Goal: Transaction & Acquisition: Purchase product/service

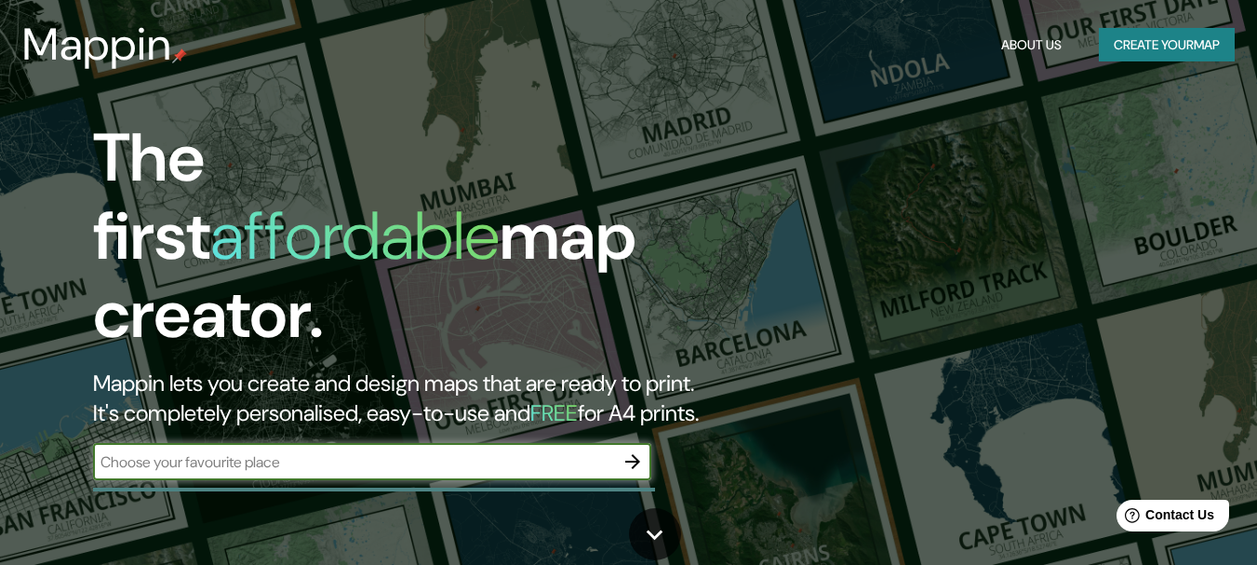
click at [411, 451] on input "text" at bounding box center [353, 461] width 521 height 21
type input "[PERSON_NAME], [GEOGRAPHIC_DATA]"
click at [629, 450] on icon "button" at bounding box center [632, 461] width 22 height 22
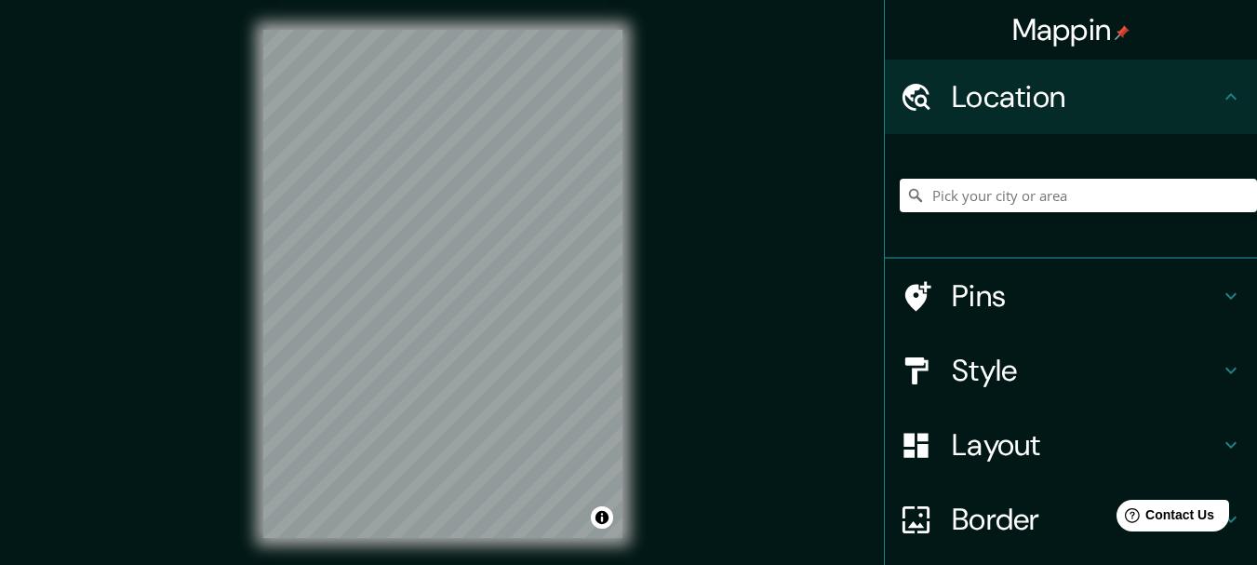
click at [1013, 434] on h4 "Layout" at bounding box center [1086, 444] width 268 height 37
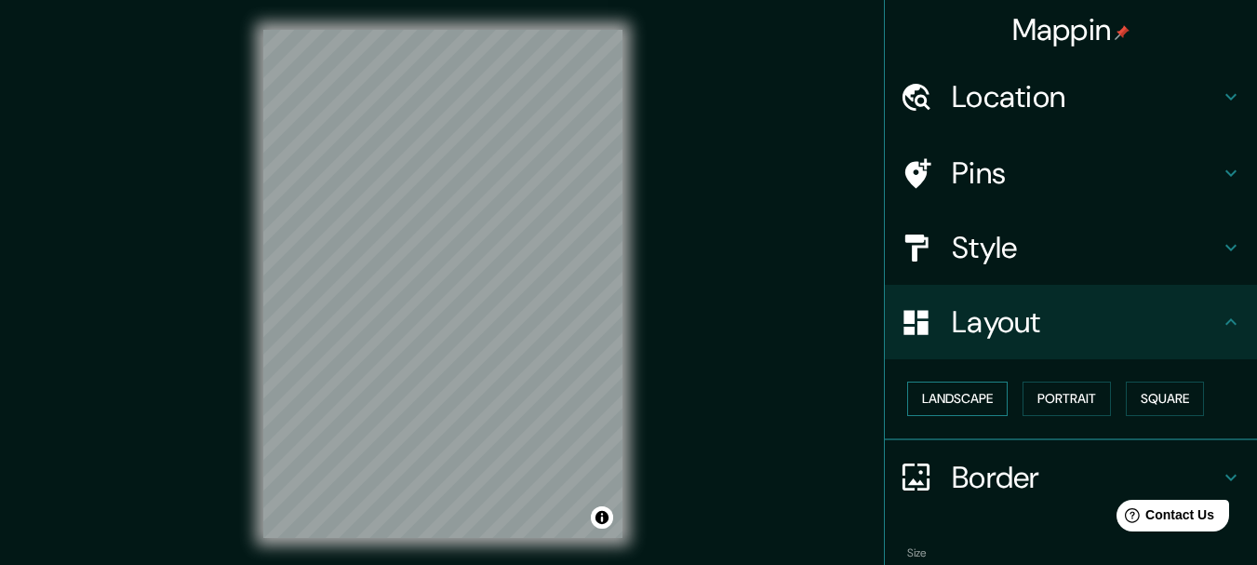
click at [969, 399] on button "Landscape" at bounding box center [957, 398] width 100 height 34
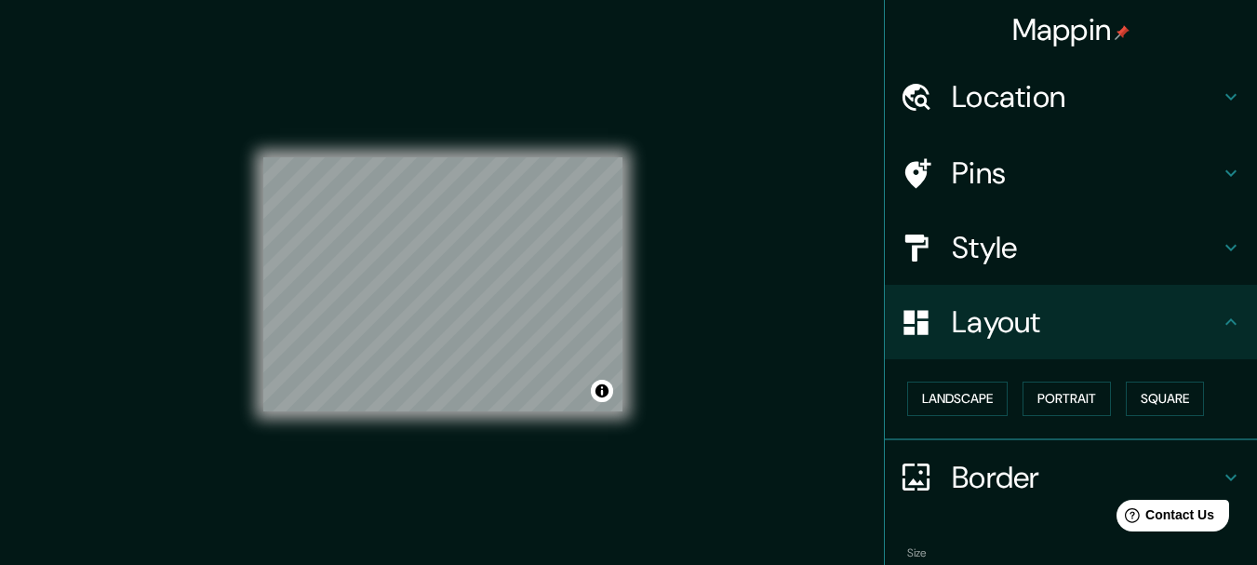
scroll to position [1, 0]
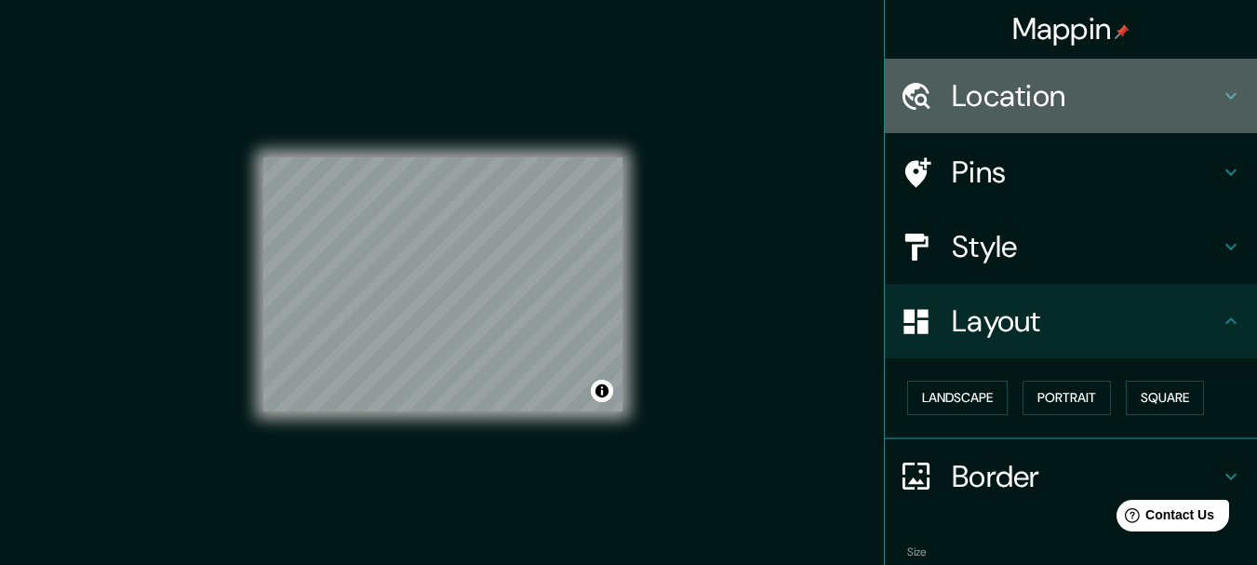
click at [1090, 100] on h4 "Location" at bounding box center [1086, 95] width 268 height 37
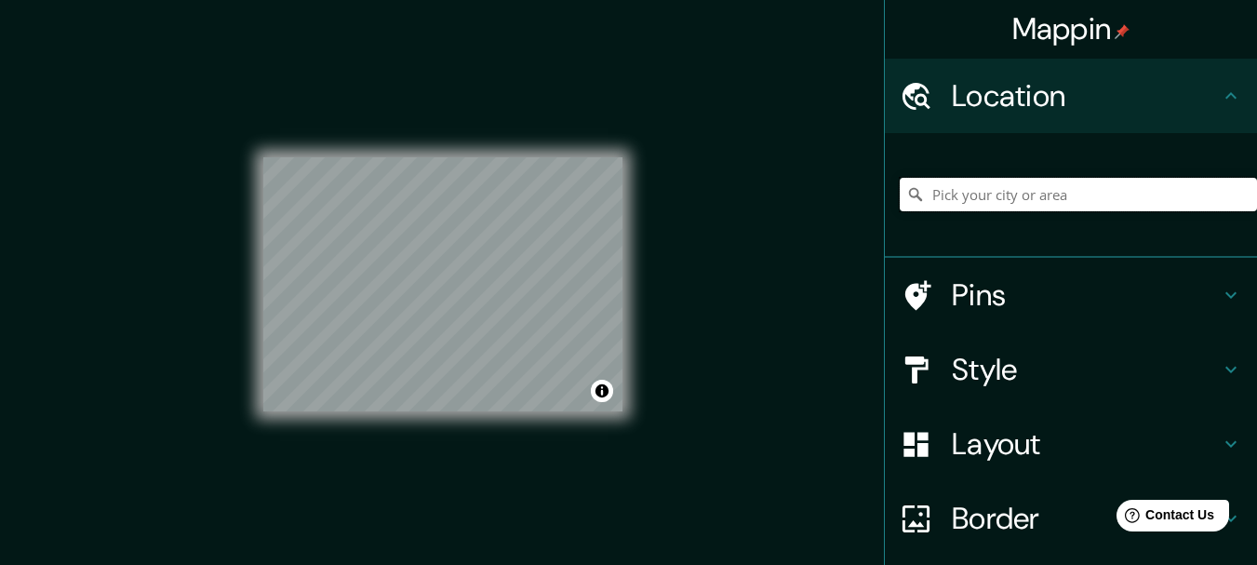
click at [1046, 195] on input "Pick your city or area" at bounding box center [1078, 194] width 357 height 33
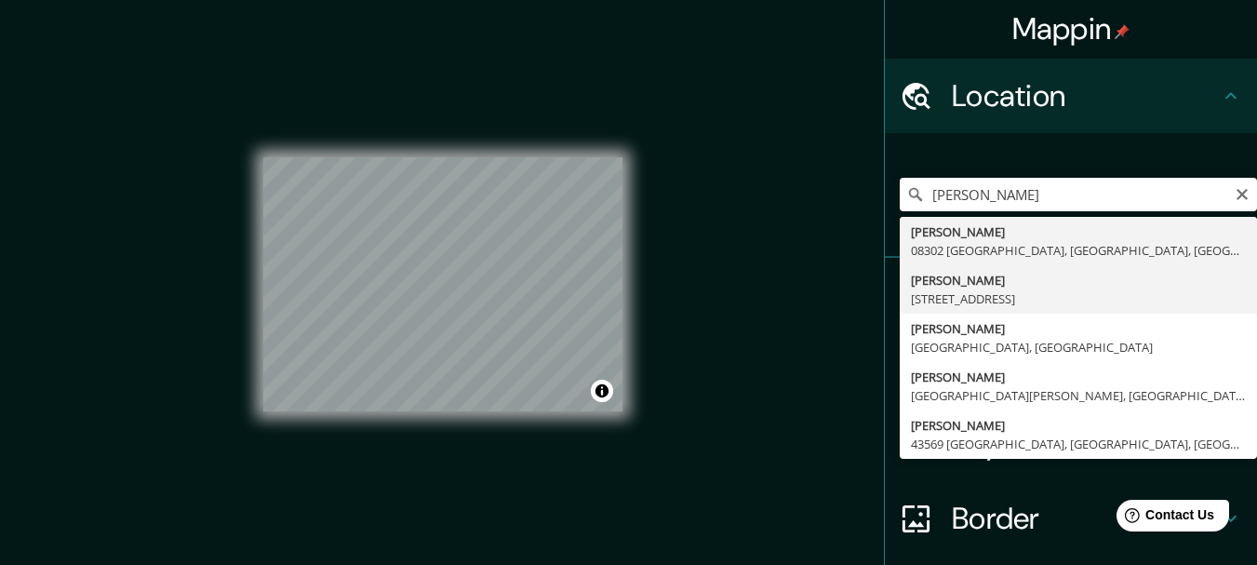
type input "[PERSON_NAME][STREET_ADDRESS]"
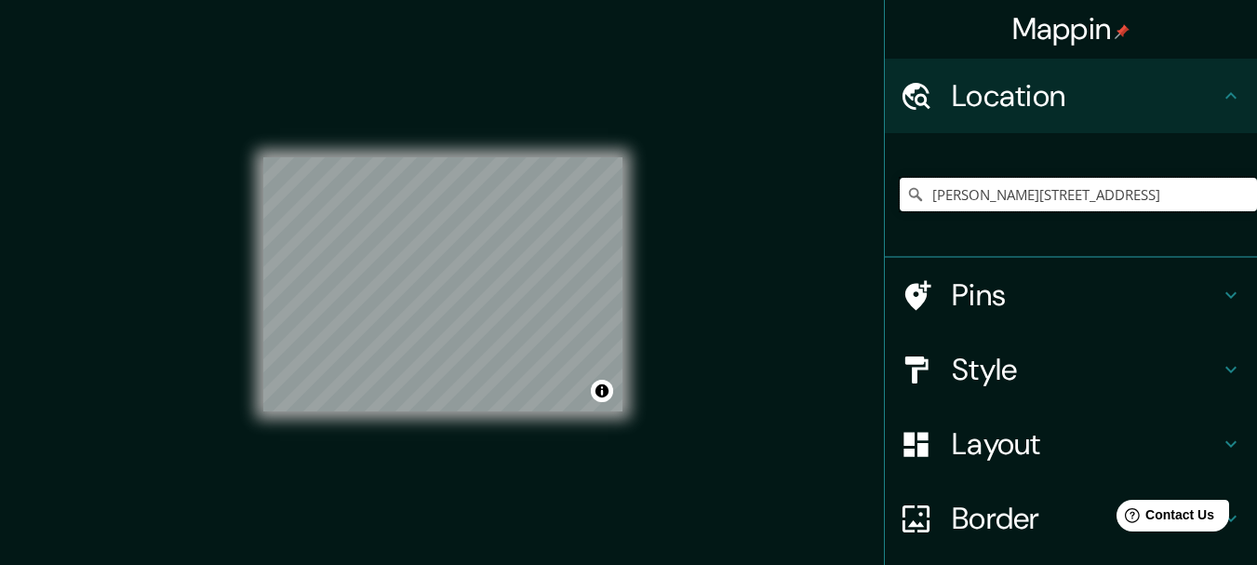
scroll to position [0, 0]
click at [1221, 96] on icon at bounding box center [1231, 96] width 22 height 22
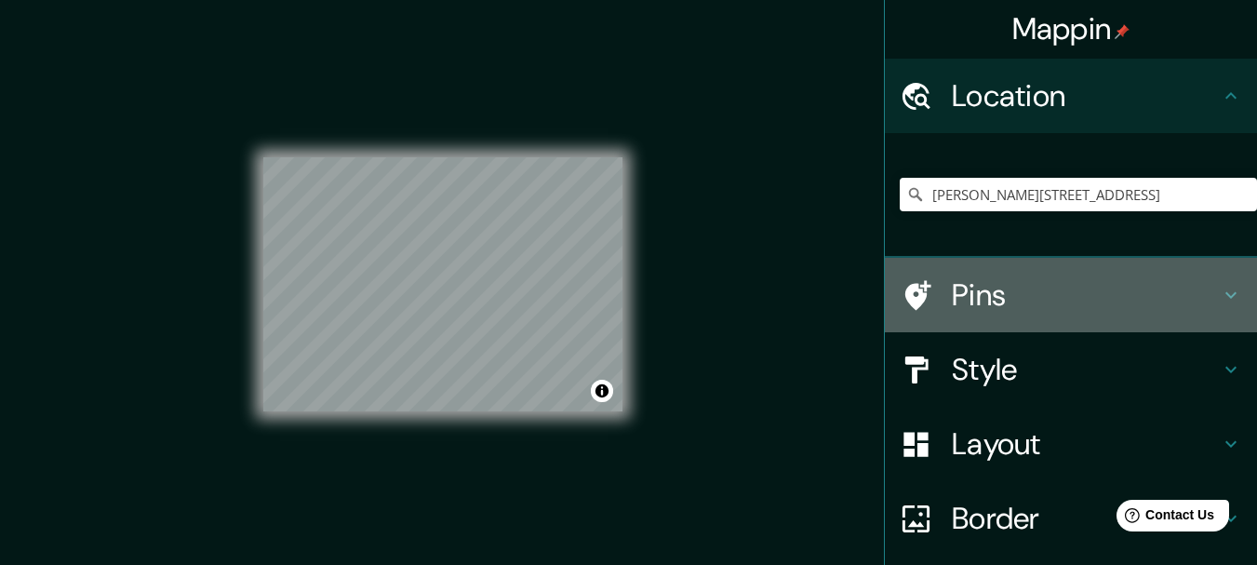
click at [1222, 281] on div "Pins" at bounding box center [1071, 295] width 372 height 74
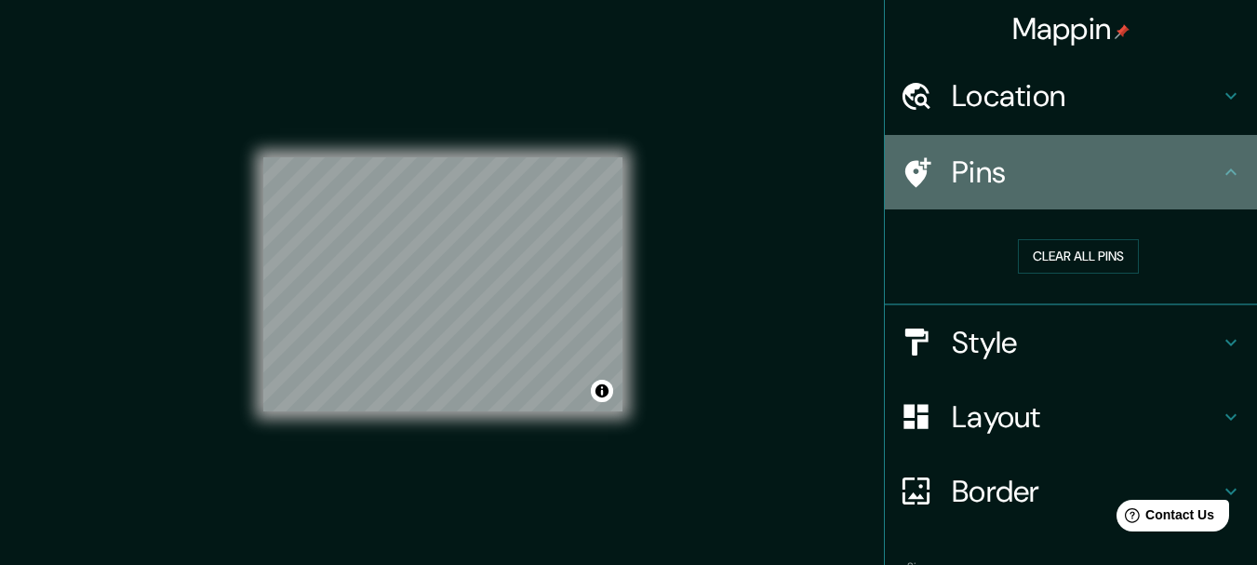
click at [1221, 160] on div "Pins" at bounding box center [1071, 172] width 372 height 74
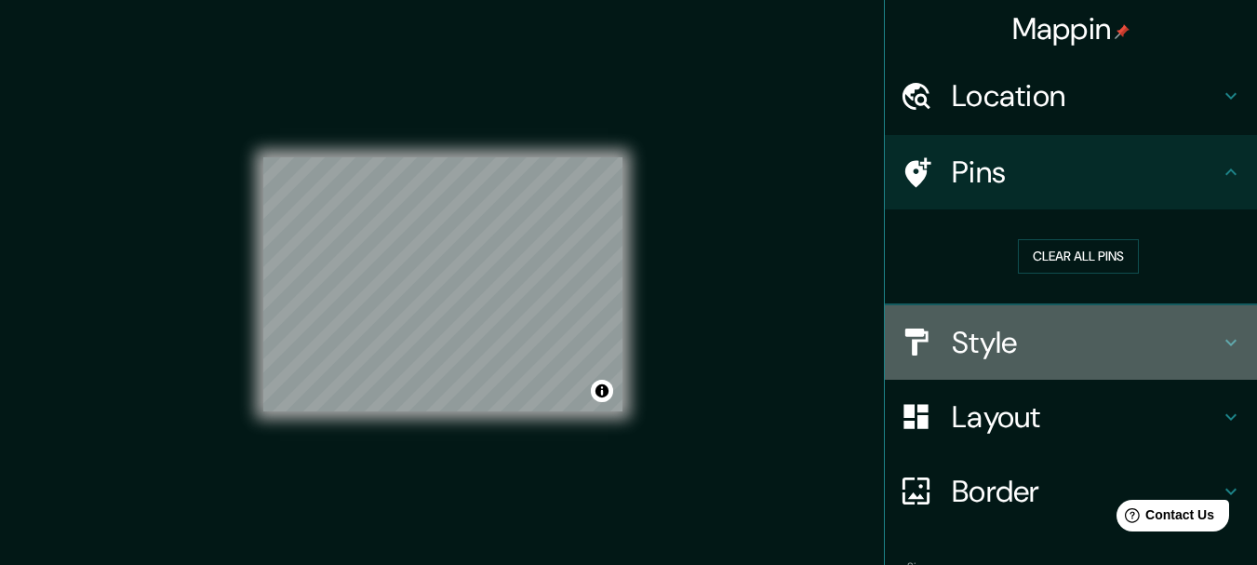
click at [1204, 338] on h4 "Style" at bounding box center [1086, 342] width 268 height 37
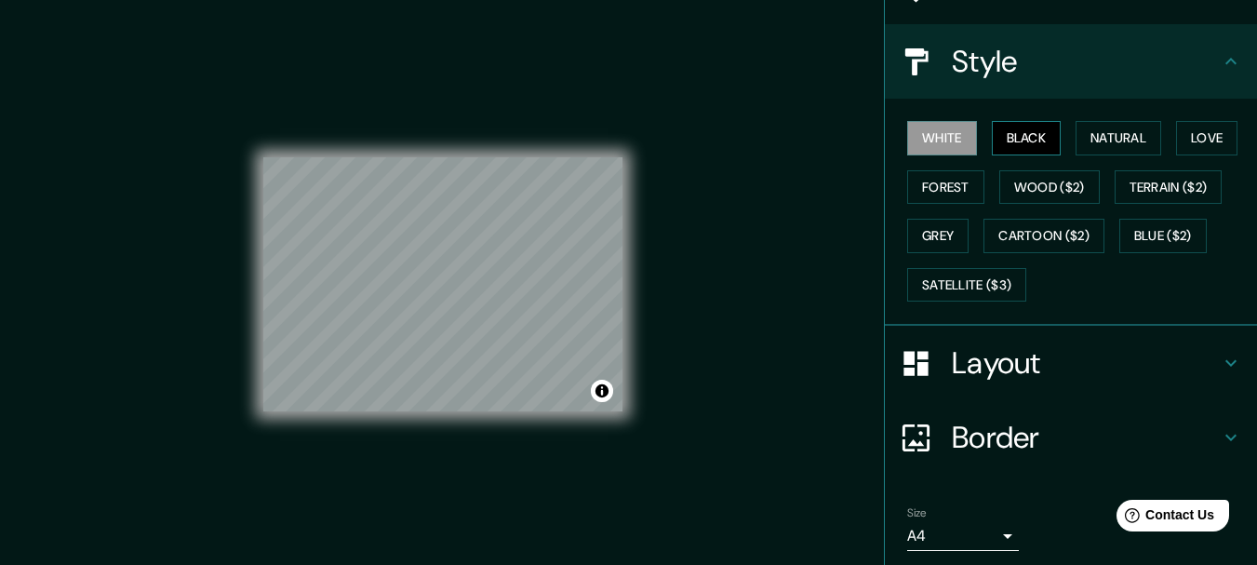
scroll to position [187, 0]
click at [1030, 128] on button "Black" at bounding box center [1027, 137] width 70 height 34
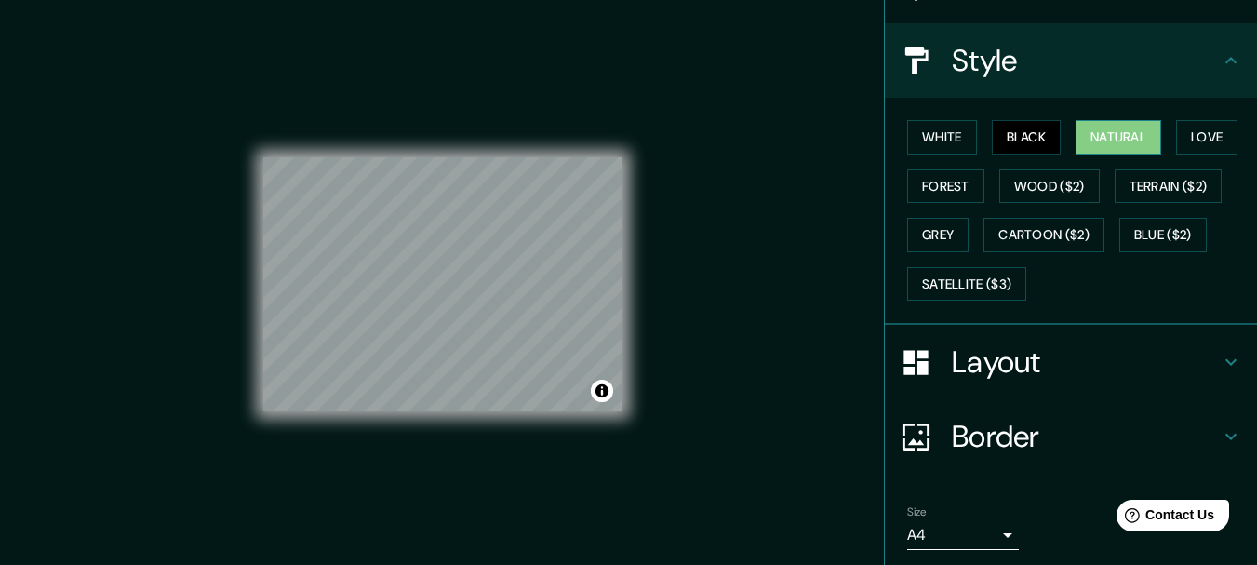
click at [1101, 131] on button "Natural" at bounding box center [1118, 137] width 86 height 34
click at [1181, 139] on button "Love" at bounding box center [1206, 137] width 61 height 34
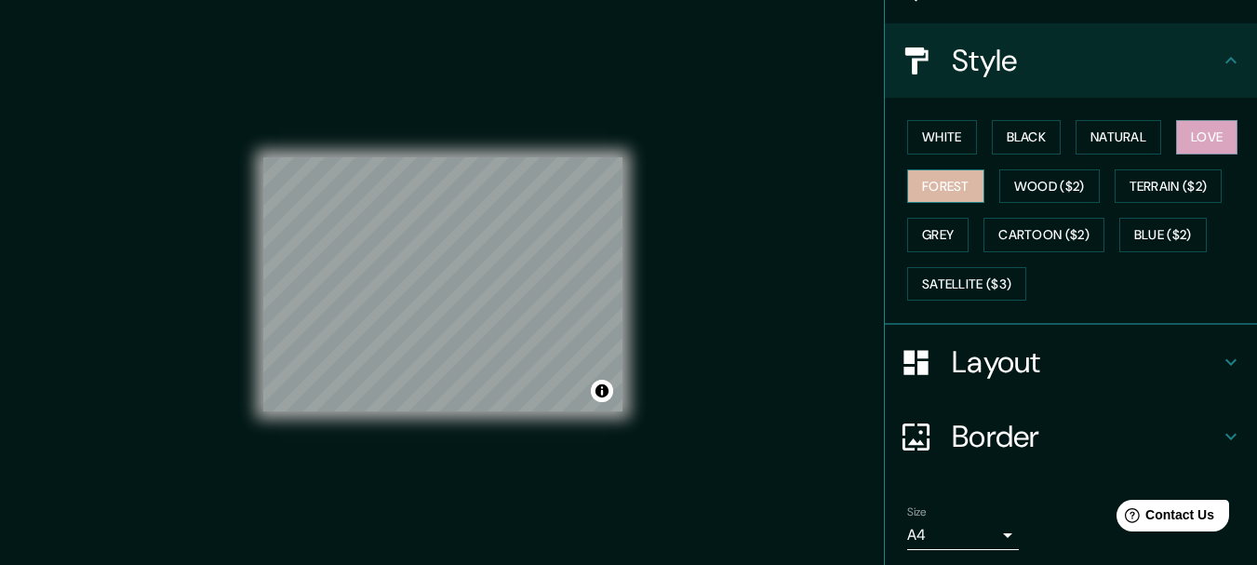
click at [956, 192] on button "Forest" at bounding box center [945, 186] width 77 height 34
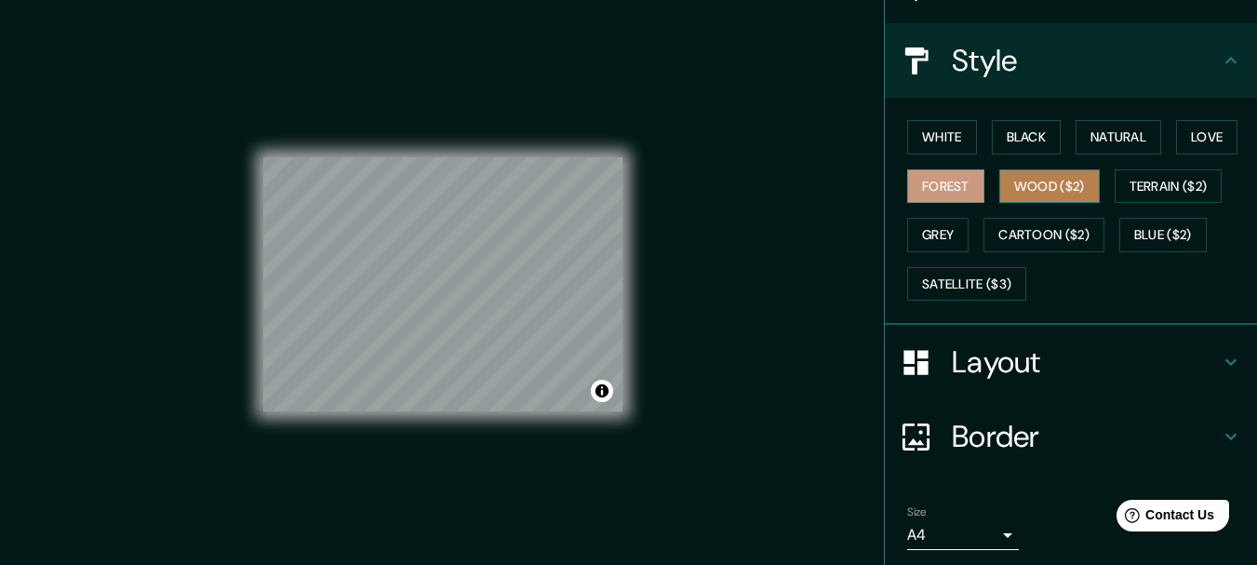
click at [1011, 194] on button "Wood ($2)" at bounding box center [1049, 186] width 100 height 34
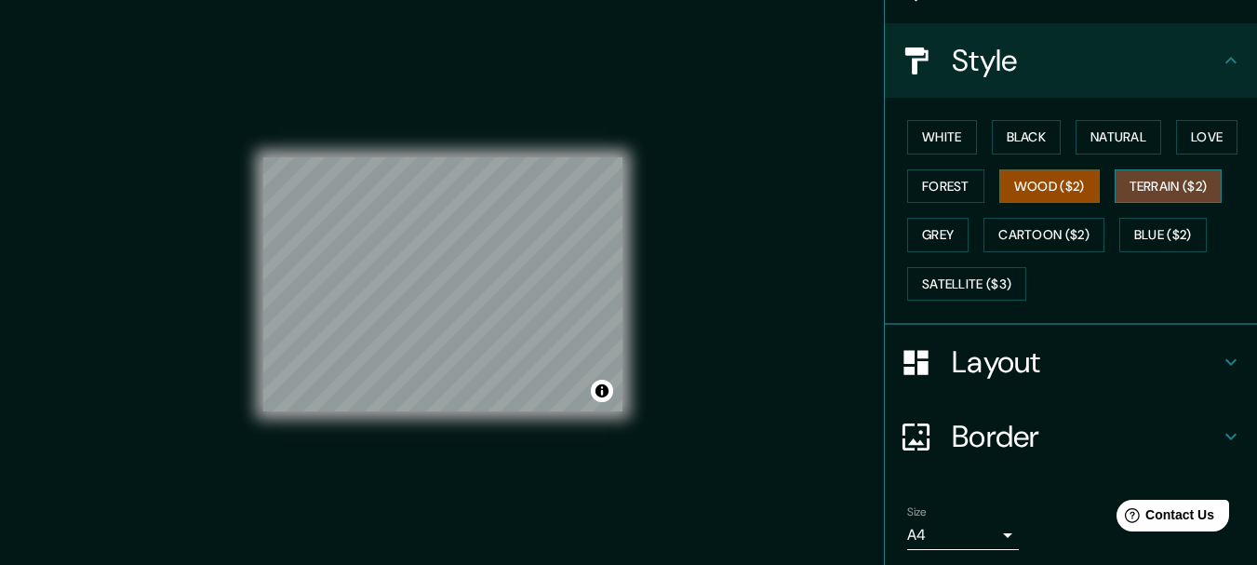
click at [1131, 191] on button "Terrain ($2)" at bounding box center [1169, 186] width 108 height 34
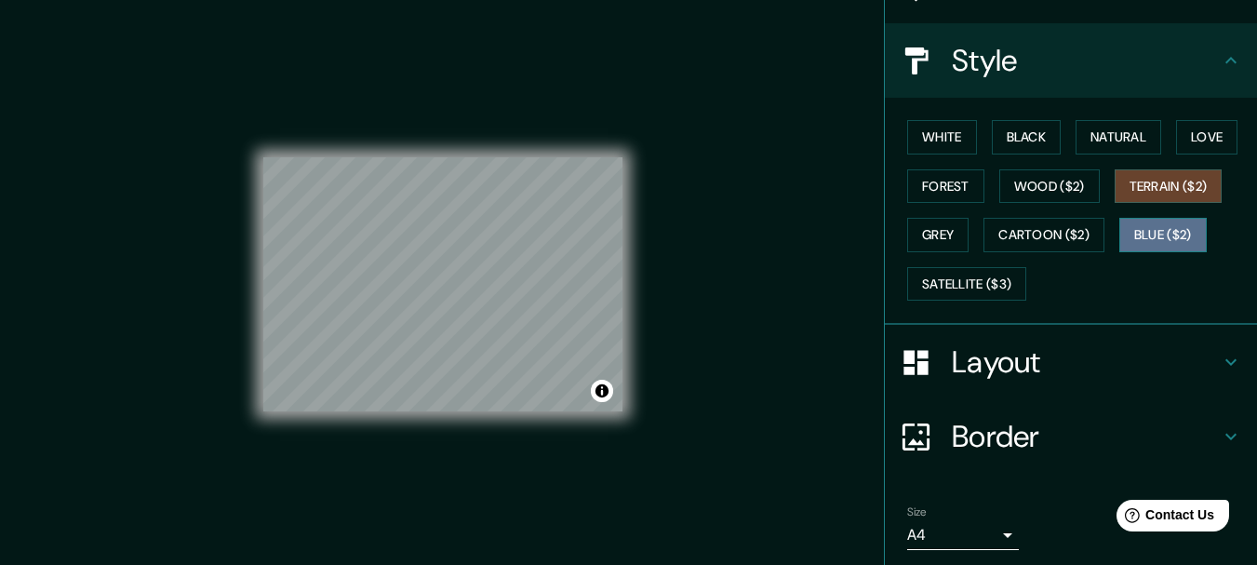
click at [1136, 234] on button "Blue ($2)" at bounding box center [1162, 235] width 87 height 34
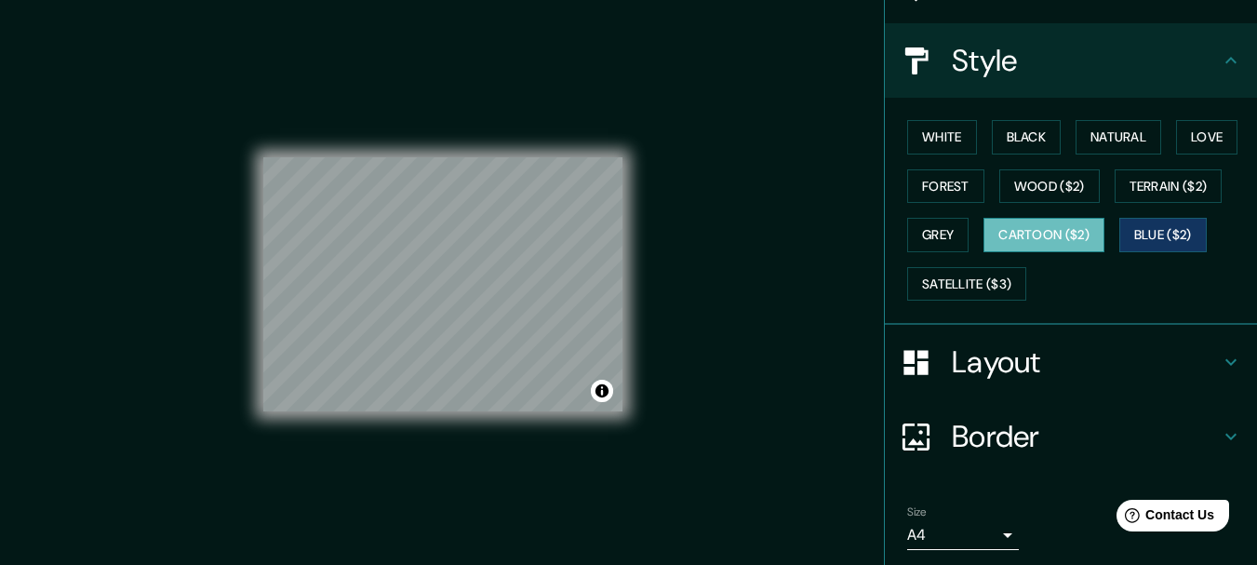
click at [1071, 229] on button "Cartoon ($2)" at bounding box center [1043, 235] width 121 height 34
click at [921, 231] on button "Grey" at bounding box center [937, 235] width 61 height 34
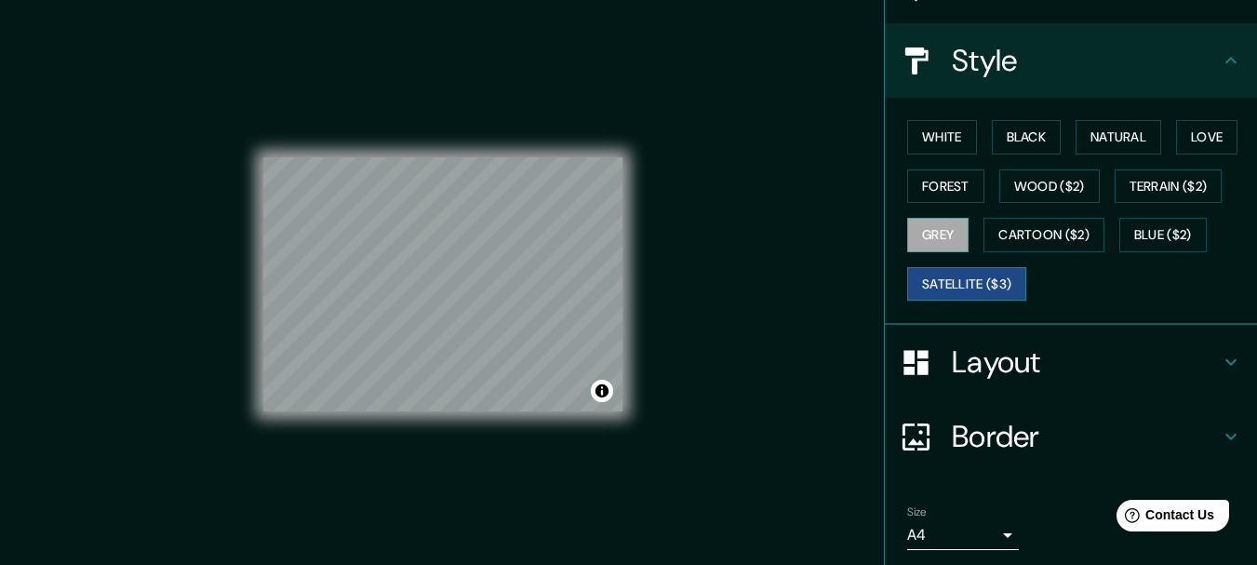
click at [981, 275] on button "Satellite ($3)" at bounding box center [966, 284] width 119 height 34
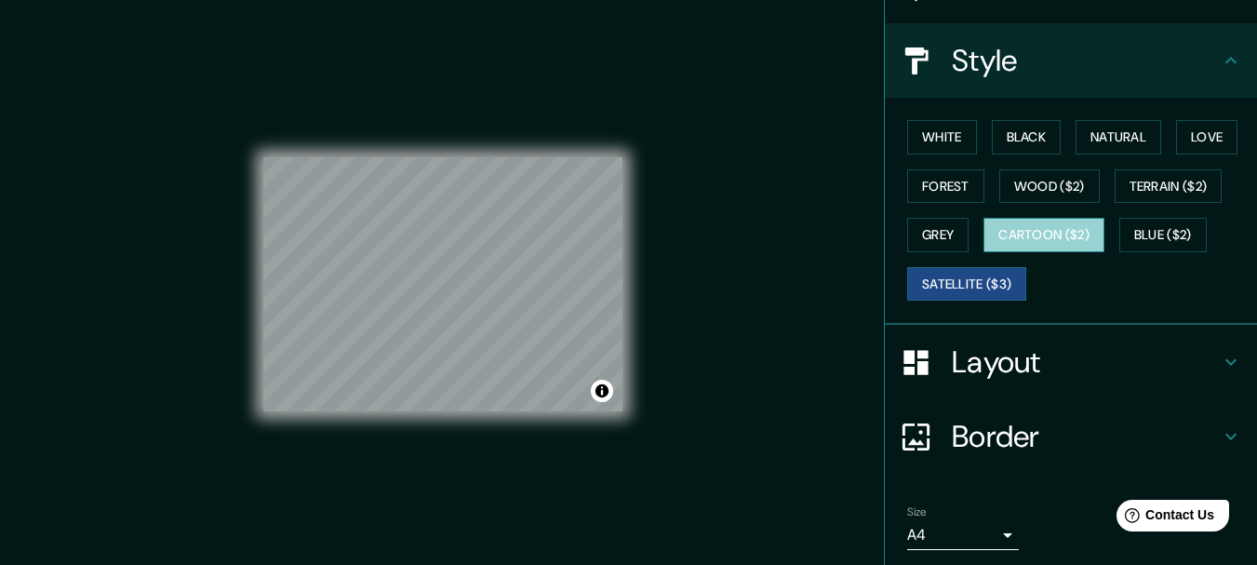
click at [1038, 232] on button "Cartoon ($2)" at bounding box center [1043, 235] width 121 height 34
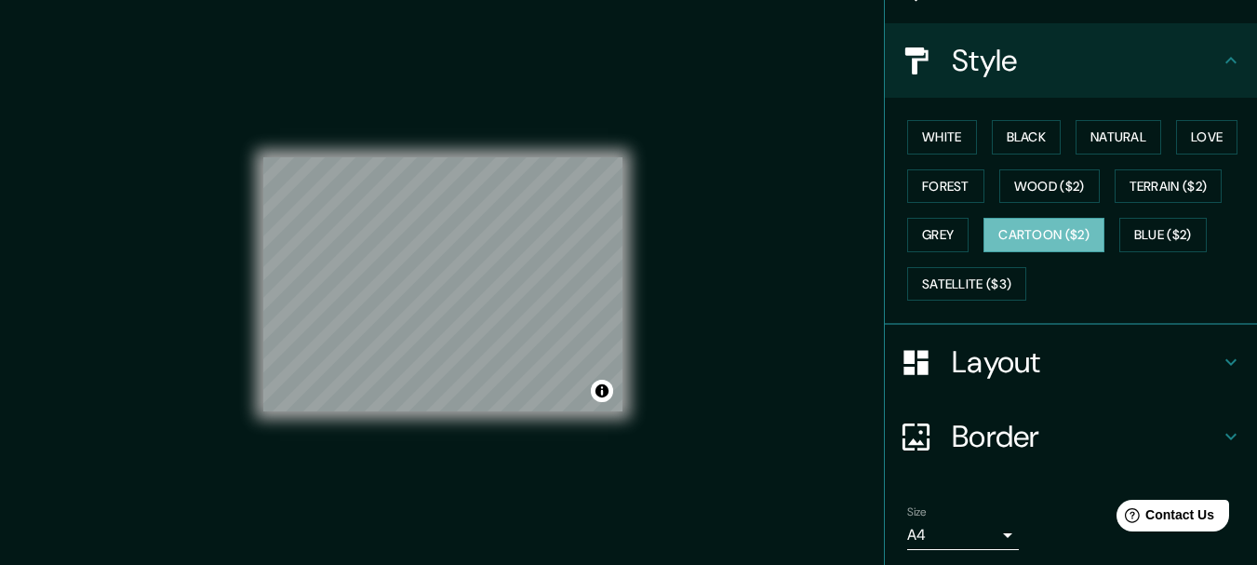
drag, startPoint x: 947, startPoint y: 274, endPoint x: 889, endPoint y: 223, distance: 76.5
click at [947, 273] on button "Satellite ($3)" at bounding box center [966, 284] width 119 height 34
